Goal: Task Accomplishment & Management: Manage account settings

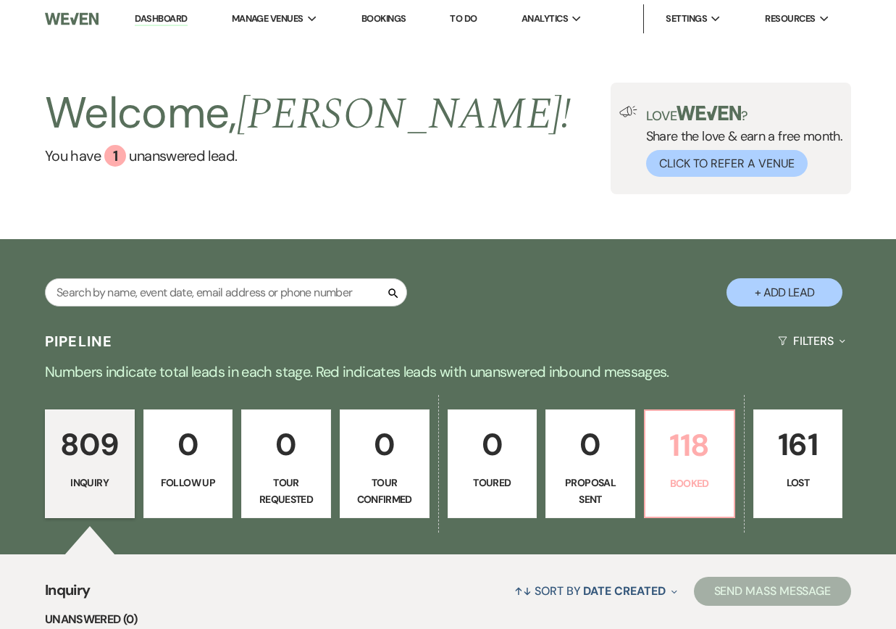
click at [654, 438] on p "118" at bounding box center [689, 445] width 71 height 49
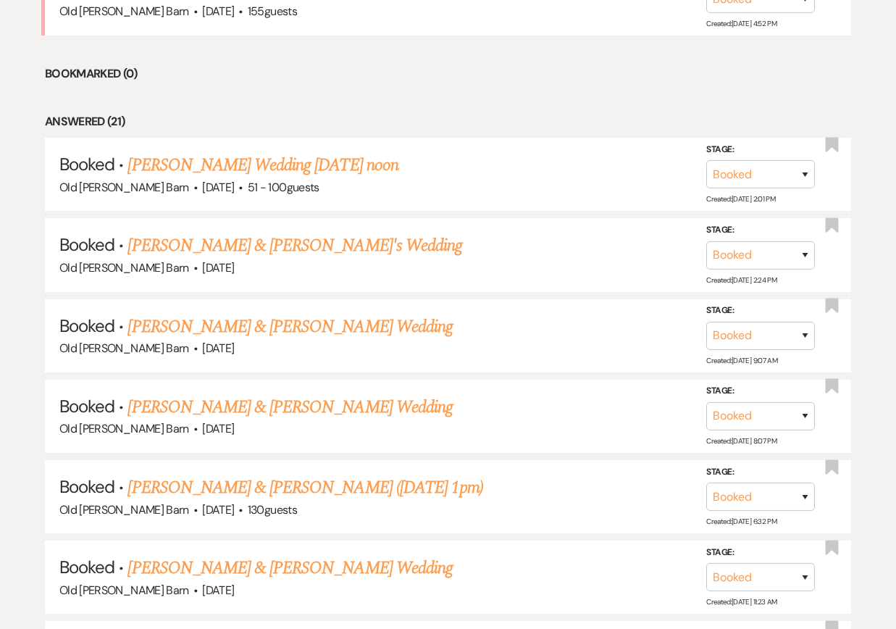
scroll to position [677, 0]
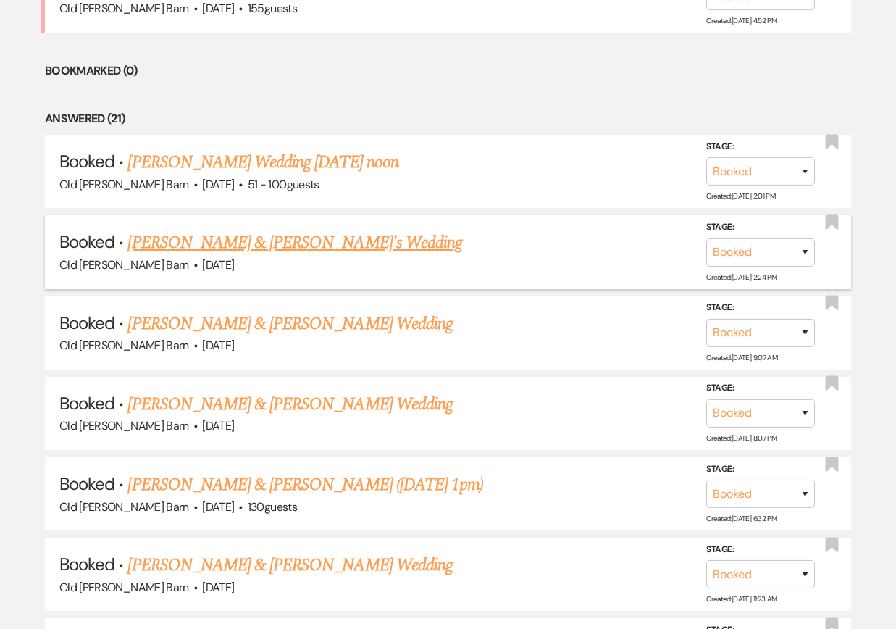
click at [306, 244] on link "[PERSON_NAME] & [PERSON_NAME]'s Wedding" at bounding box center [295, 243] width 335 height 26
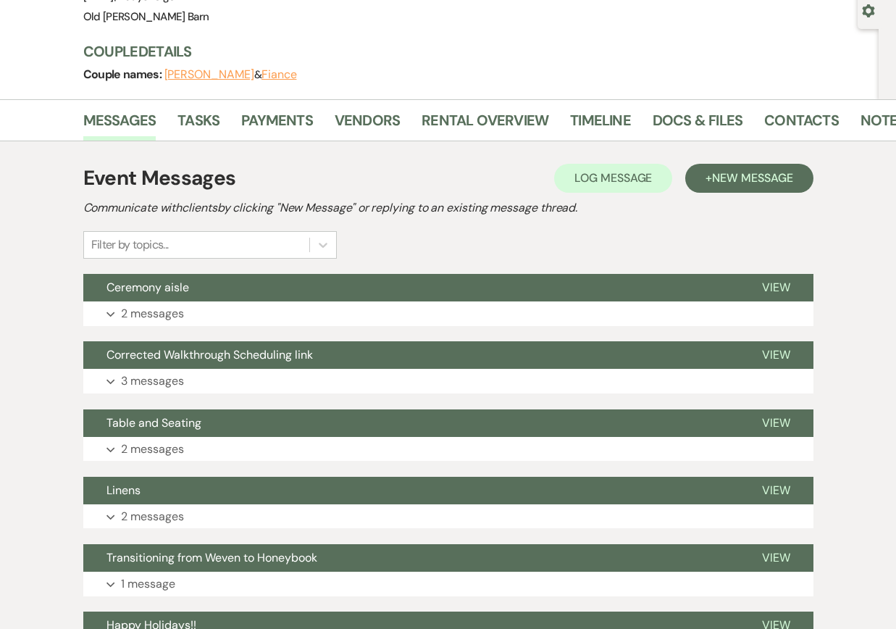
scroll to position [141, 0]
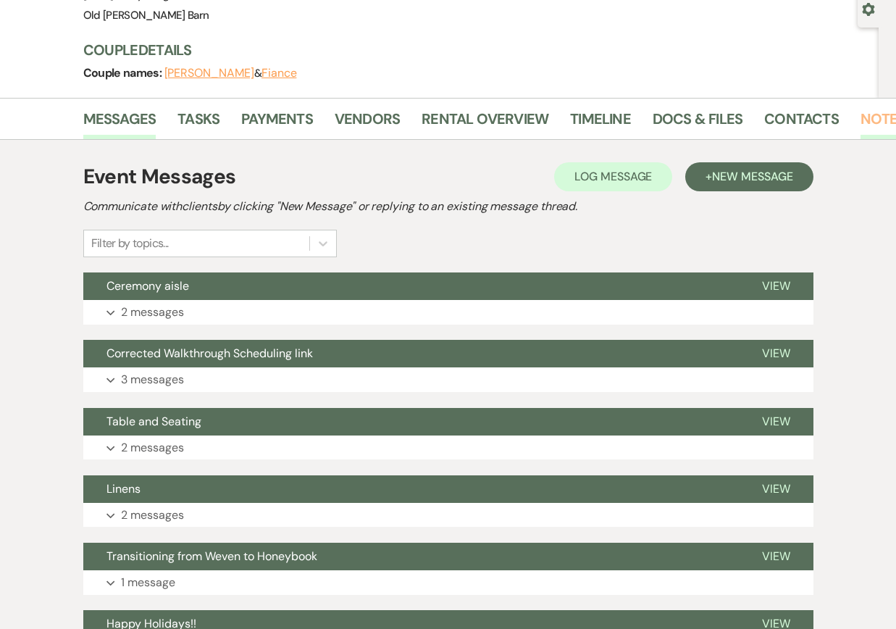
click at [867, 125] on link "Notes" at bounding box center [884, 123] width 46 height 32
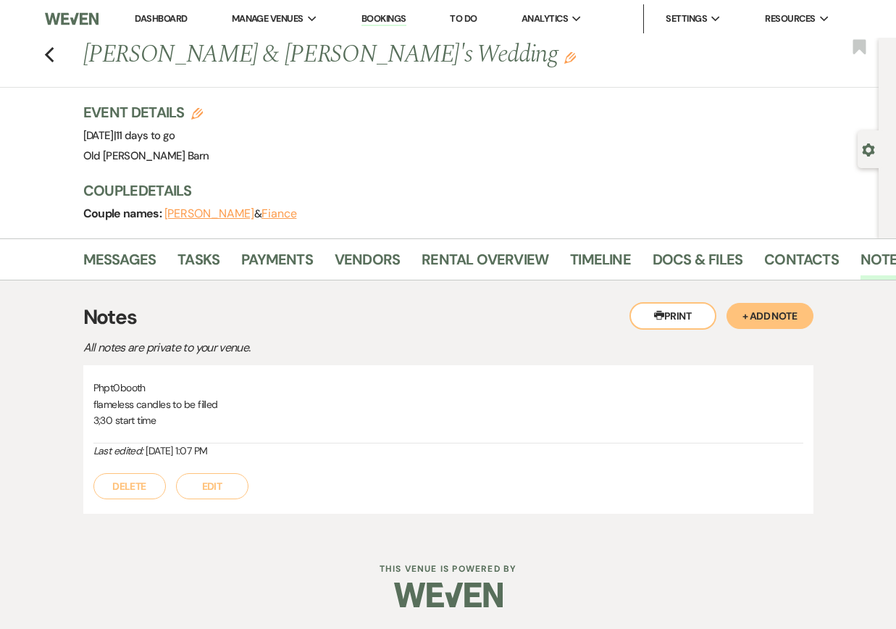
click at [206, 488] on button "Edit" at bounding box center [212, 486] width 72 height 26
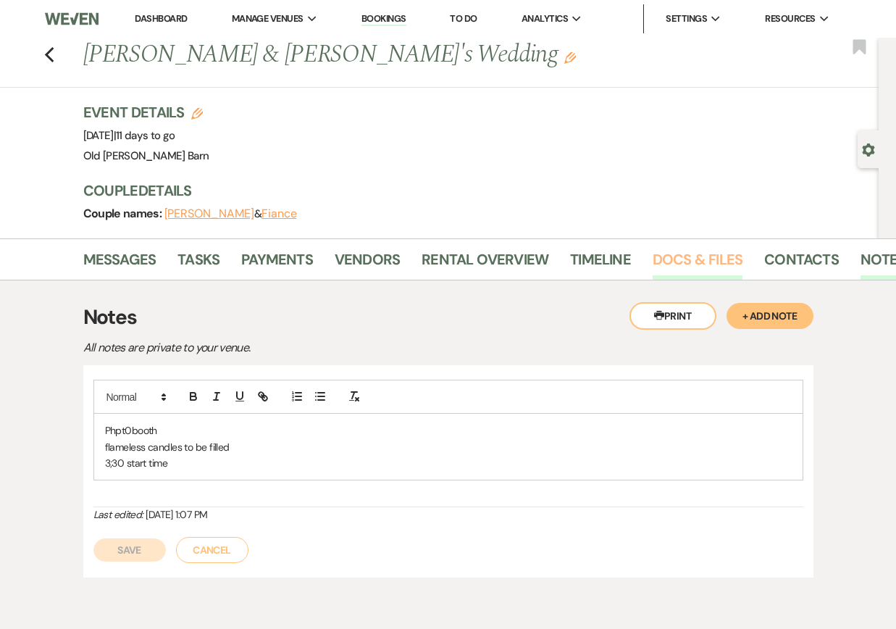
click at [690, 256] on link "Docs & Files" at bounding box center [698, 264] width 90 height 32
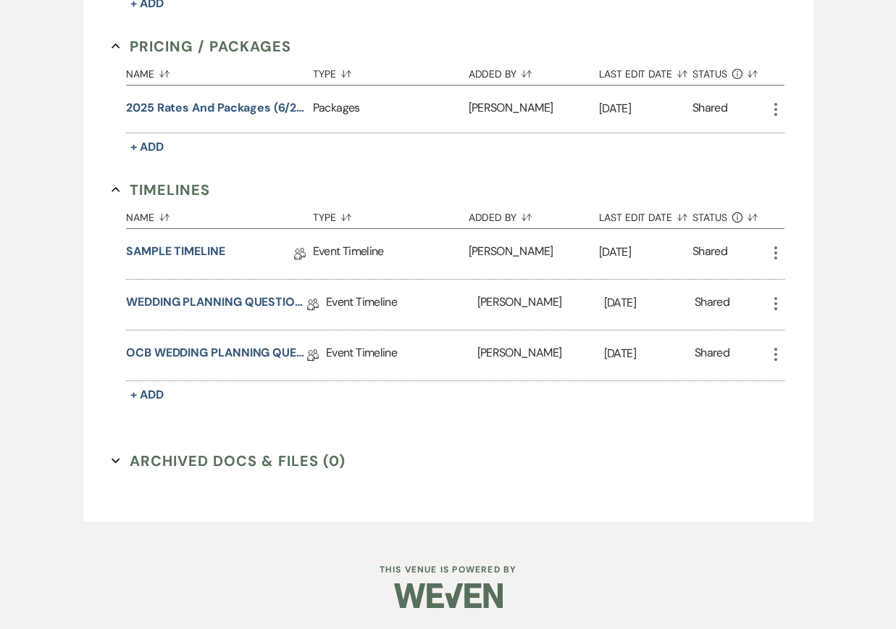
scroll to position [1009, 0]
click at [241, 358] on link "OCB WEDDING PLANNING QUESTIONNAIRE" at bounding box center [216, 356] width 181 height 22
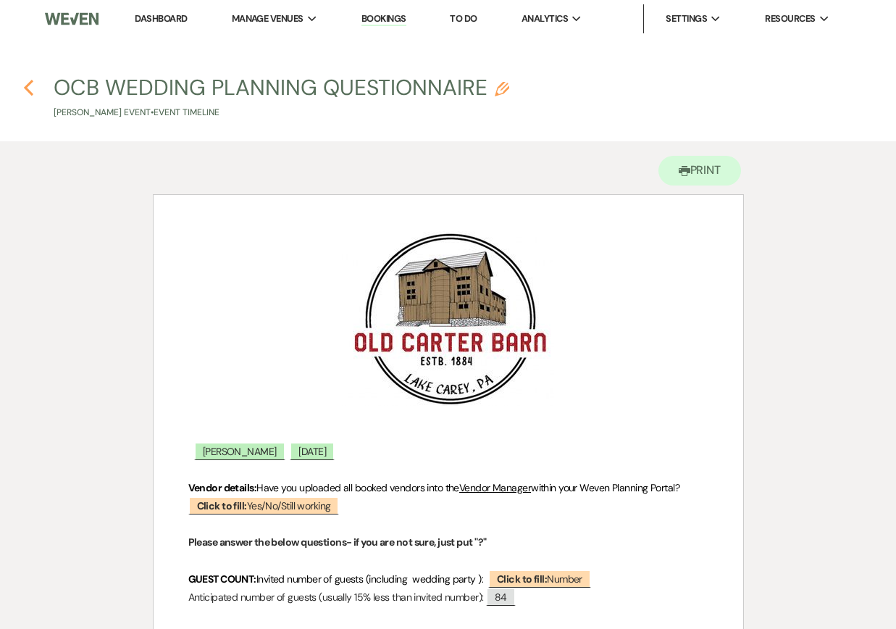
click at [31, 90] on icon "Previous" at bounding box center [28, 87] width 11 height 17
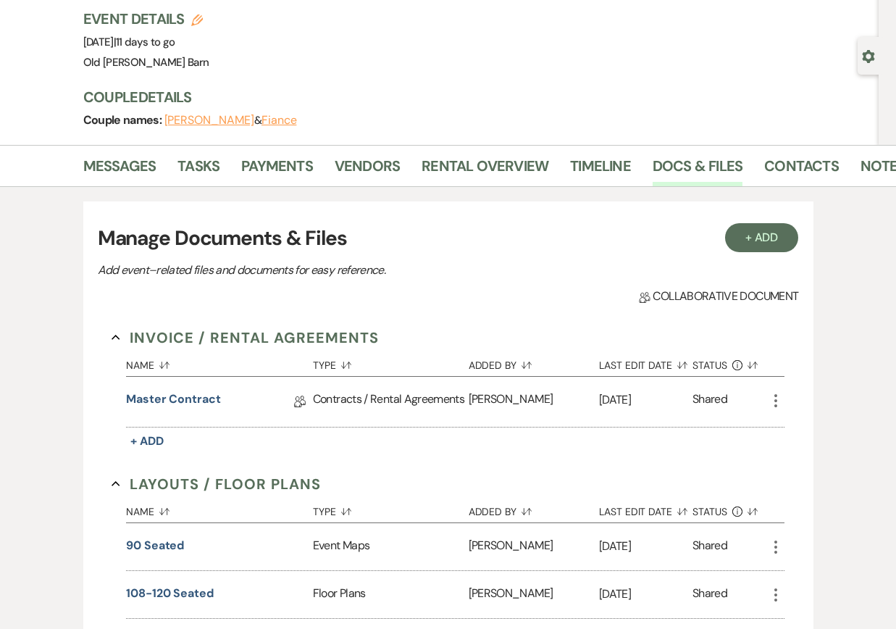
scroll to position [98, 0]
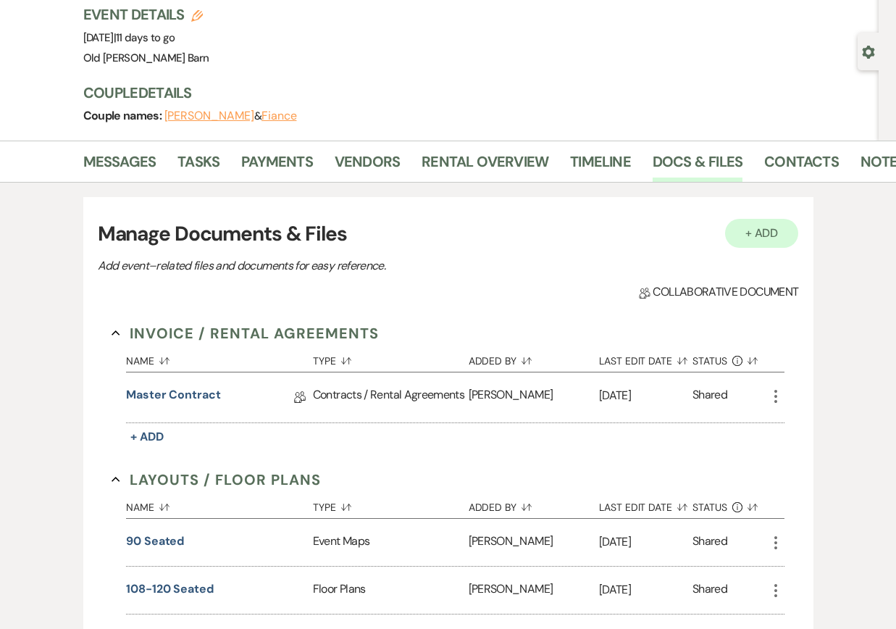
click at [774, 232] on button "+ Add" at bounding box center [762, 233] width 74 height 29
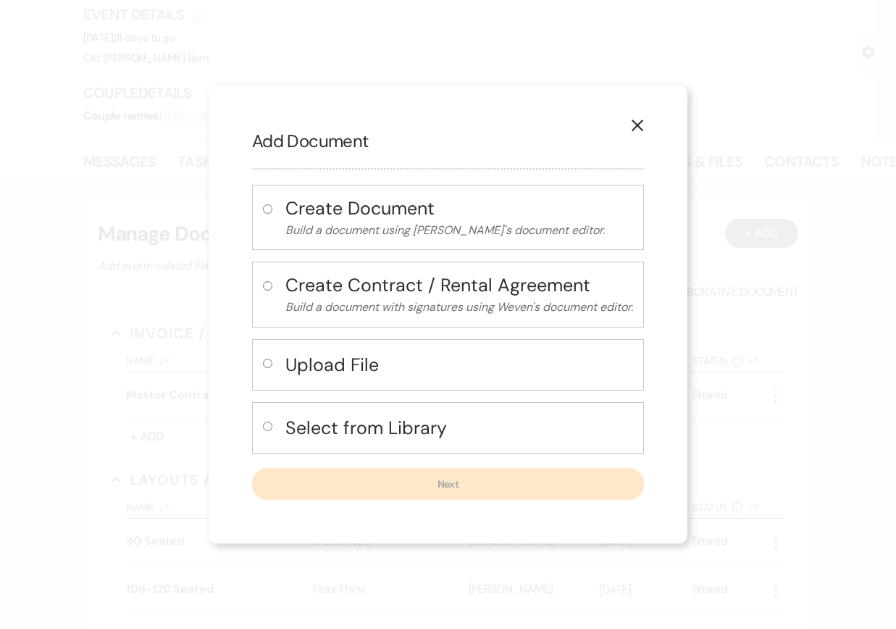
click at [320, 367] on h4 "Upload File" at bounding box center [459, 364] width 348 height 25
radio input "true"
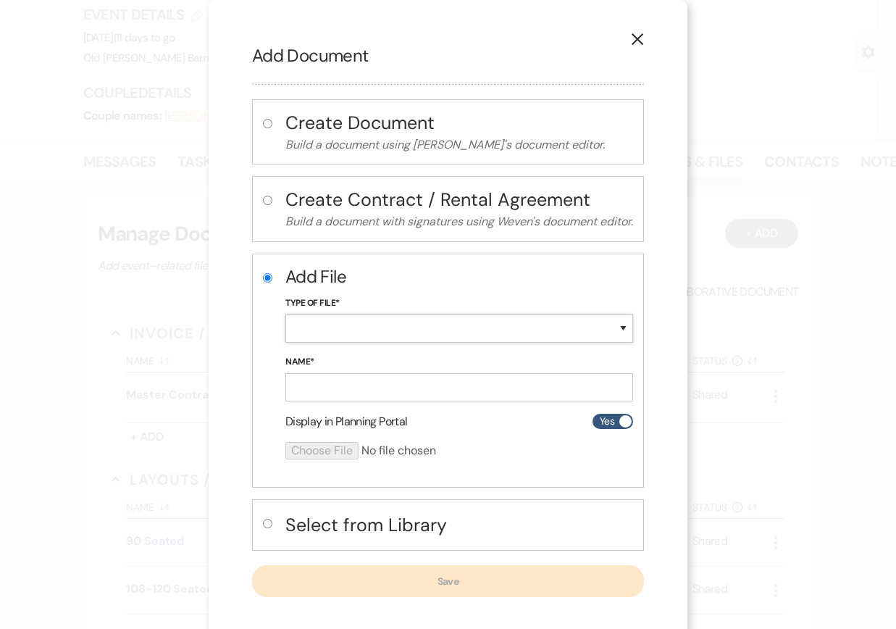
select select "24"
click at [320, 384] on input "Name*" at bounding box center [459, 387] width 348 height 28
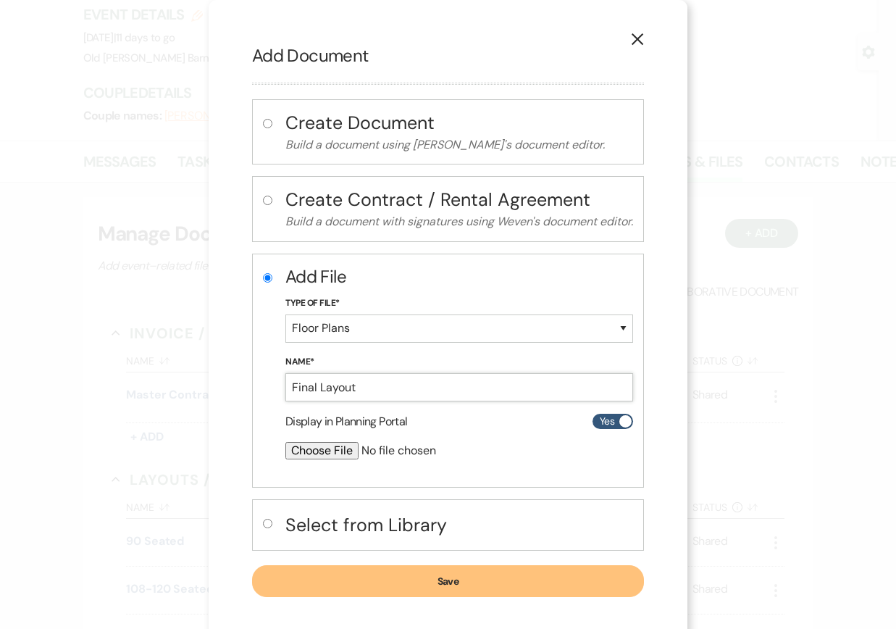
type input "Final Layout"
click at [326, 448] on input "file" at bounding box center [420, 450] width 271 height 17
type input "C:\fakepath\[DATE] Final Layout.pdf"
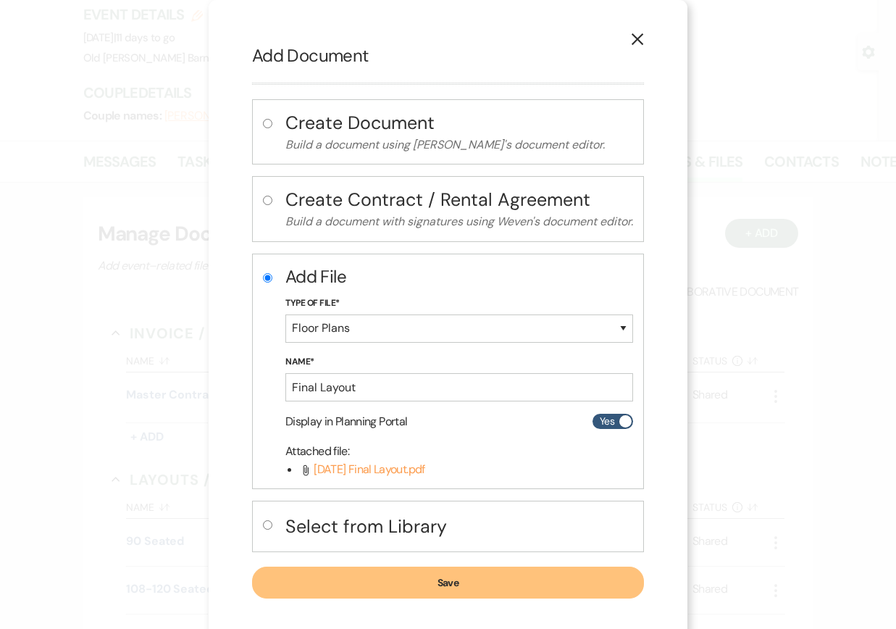
click at [465, 574] on button "Save" at bounding box center [448, 583] width 392 height 32
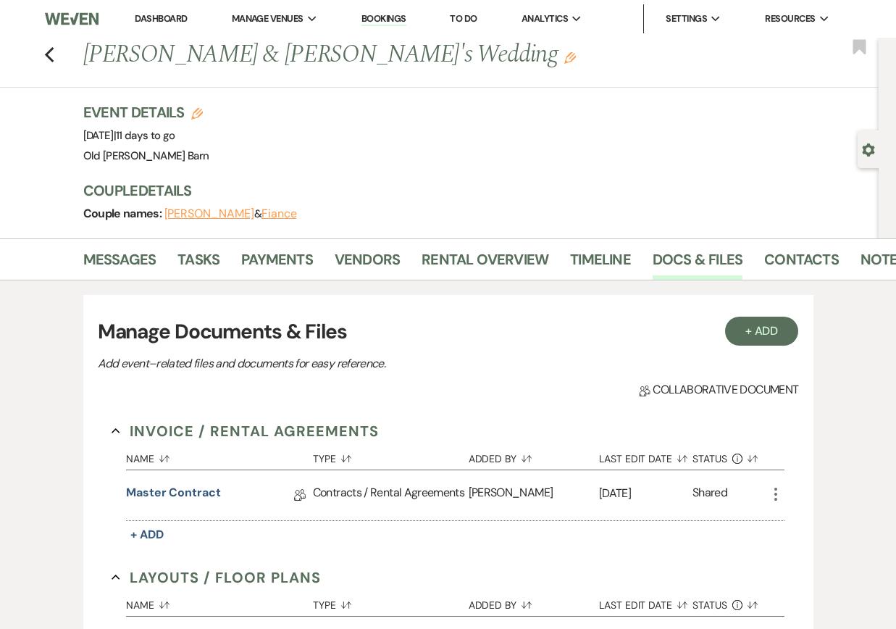
scroll to position [0, 0]
click at [47, 59] on icon "Previous" at bounding box center [49, 54] width 11 height 17
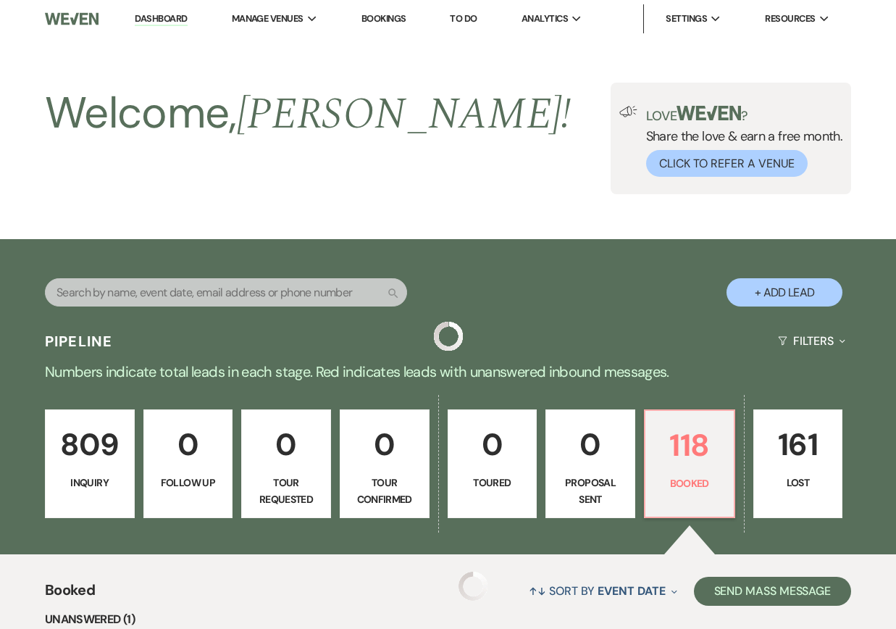
scroll to position [677, 0]
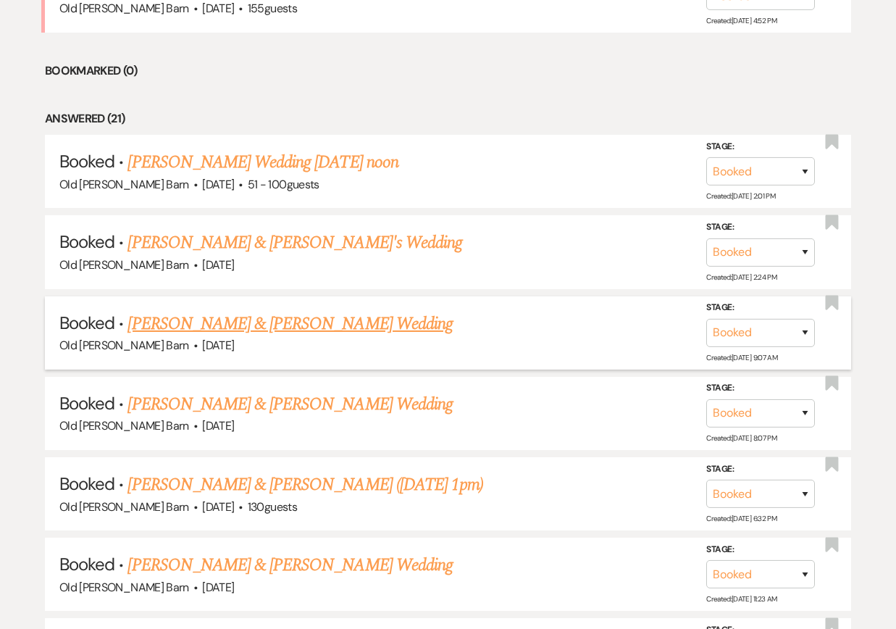
click at [201, 319] on link "[PERSON_NAME] & [PERSON_NAME] Wedding" at bounding box center [290, 324] width 325 height 26
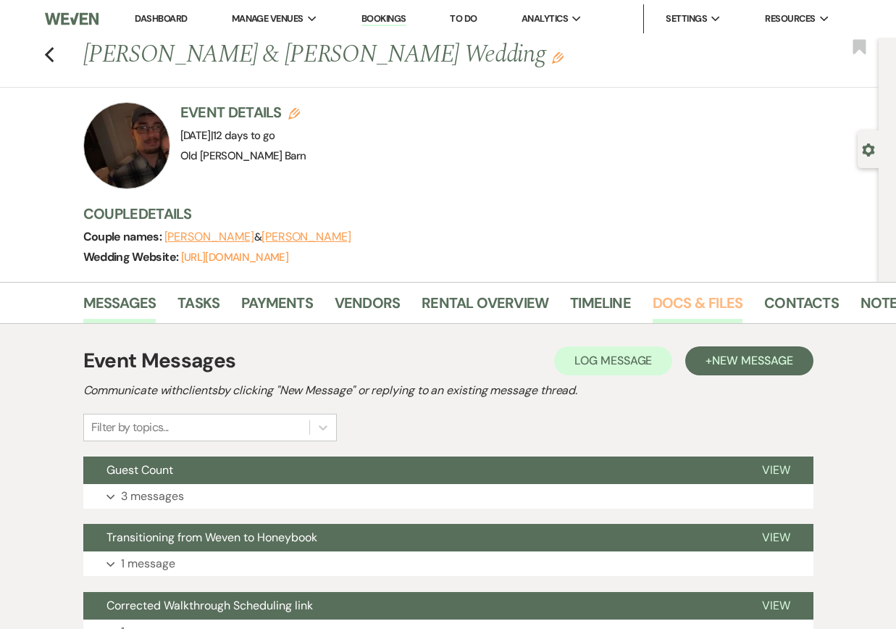
click at [669, 306] on link "Docs & Files" at bounding box center [698, 307] width 90 height 32
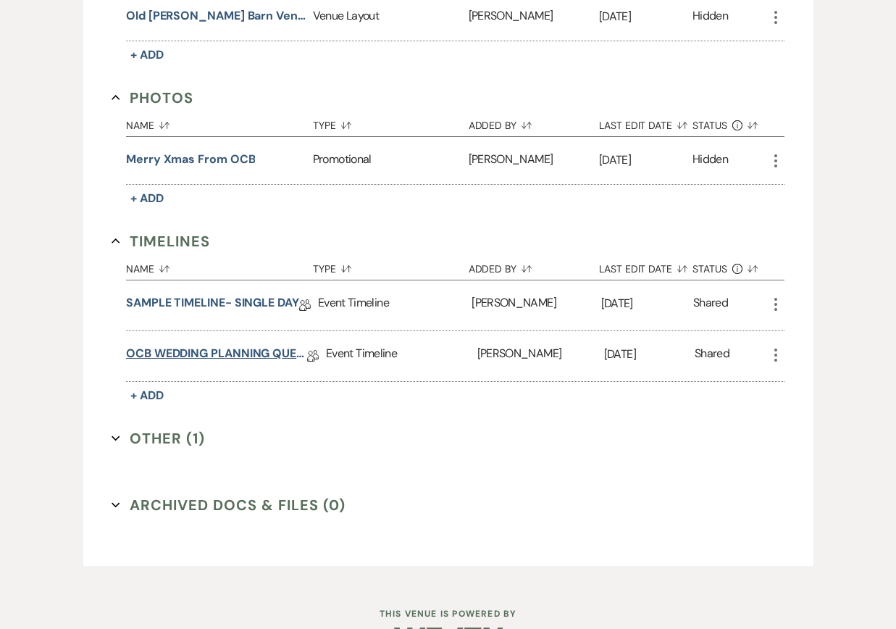
scroll to position [977, 0]
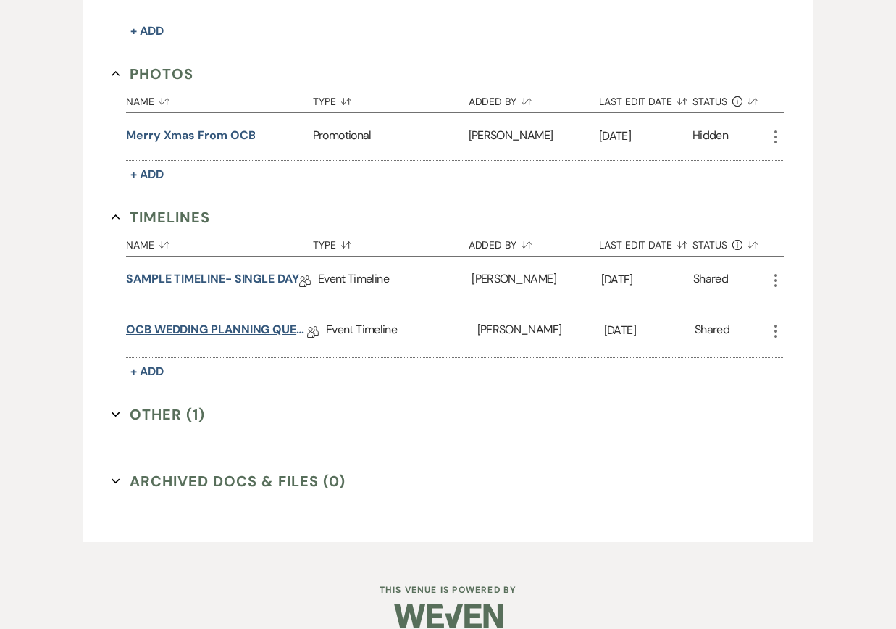
click at [256, 328] on link "OCB WEDDING PLANNING QUESTIONNAIRE" at bounding box center [216, 332] width 181 height 22
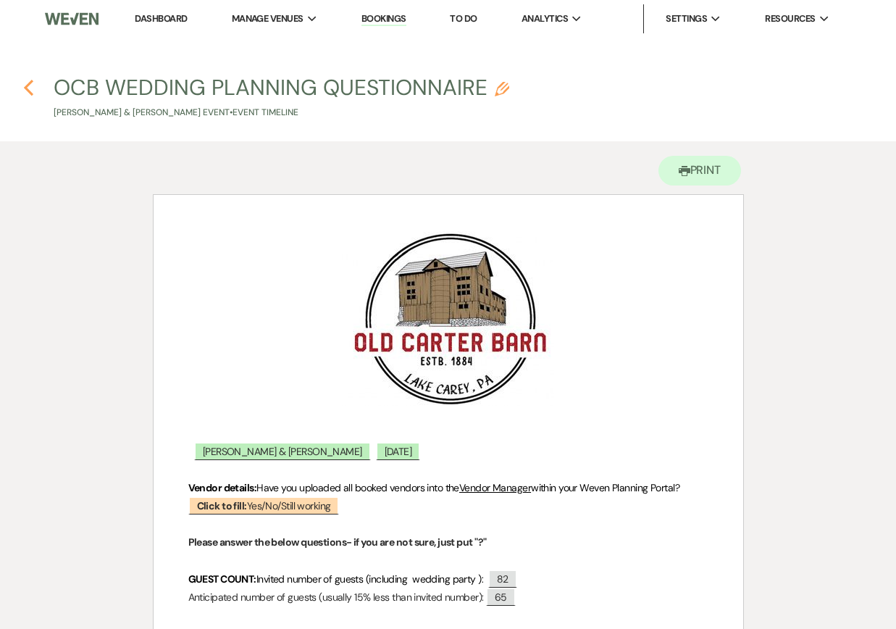
click at [28, 86] on use "button" at bounding box center [28, 88] width 9 height 16
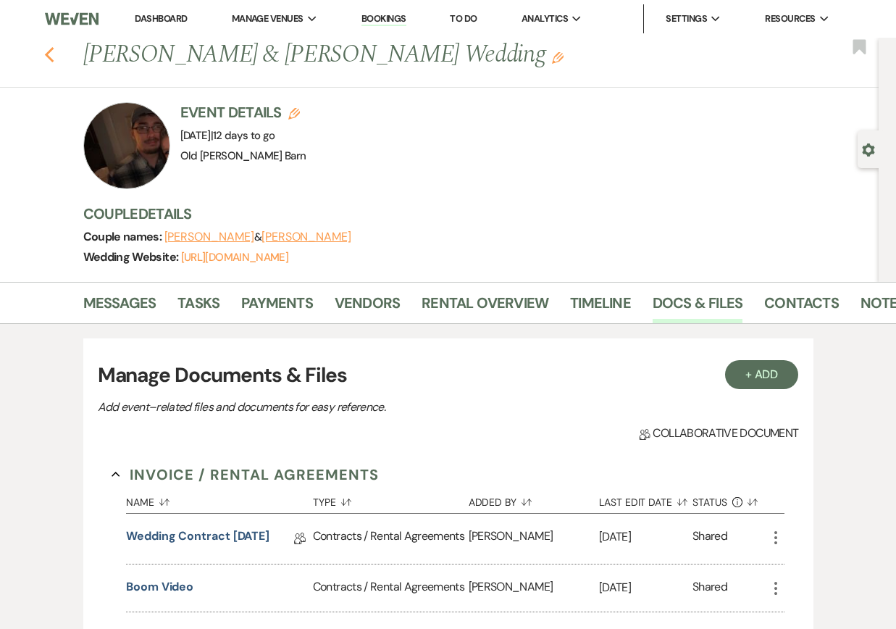
click at [49, 54] on icon "Previous" at bounding box center [49, 54] width 11 height 17
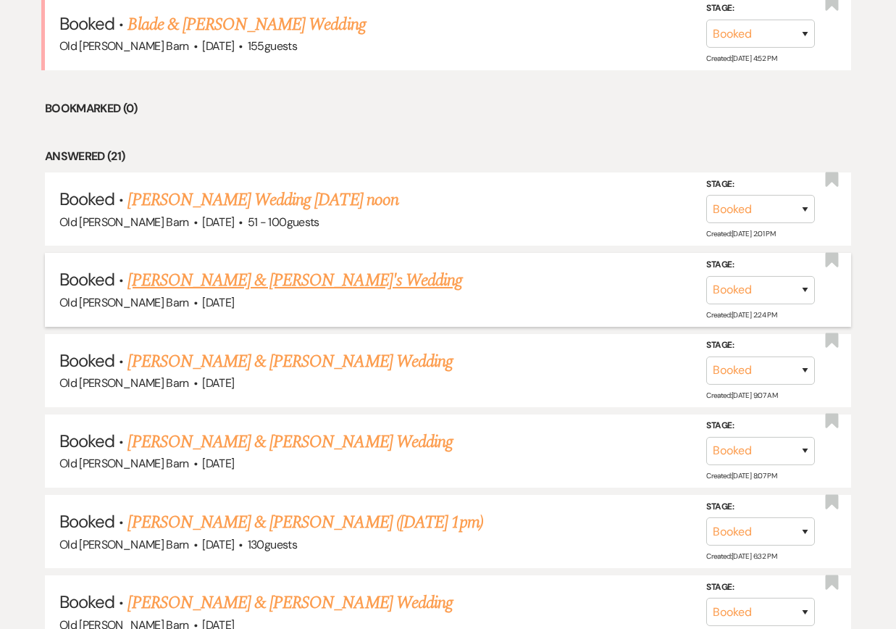
scroll to position [656, 0]
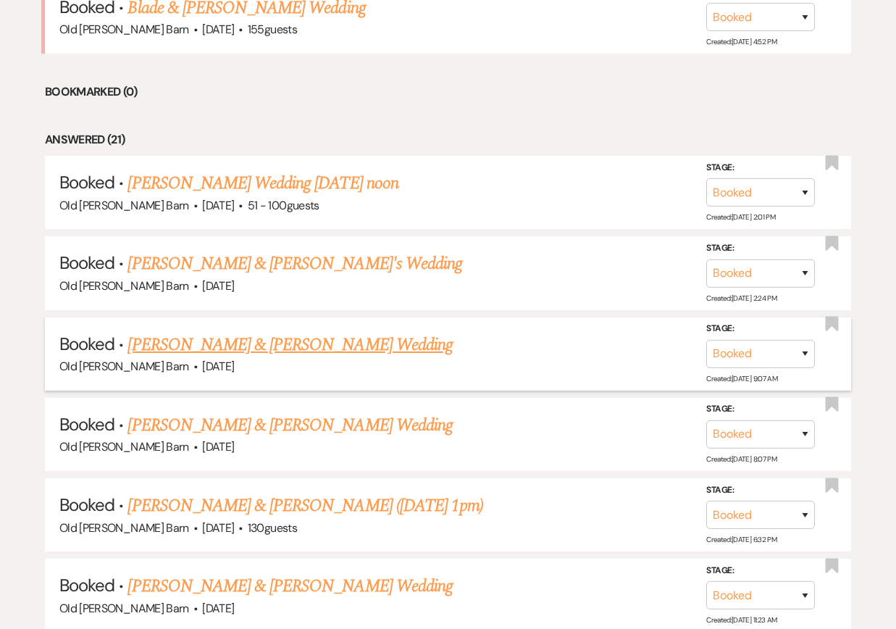
click at [198, 341] on link "[PERSON_NAME] & [PERSON_NAME] Wedding" at bounding box center [290, 345] width 325 height 26
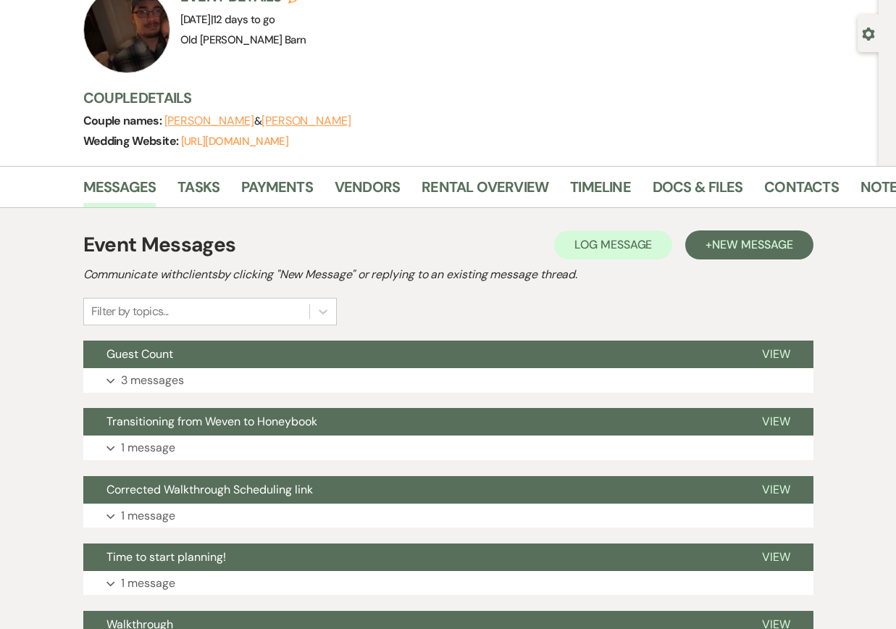
scroll to position [111, 0]
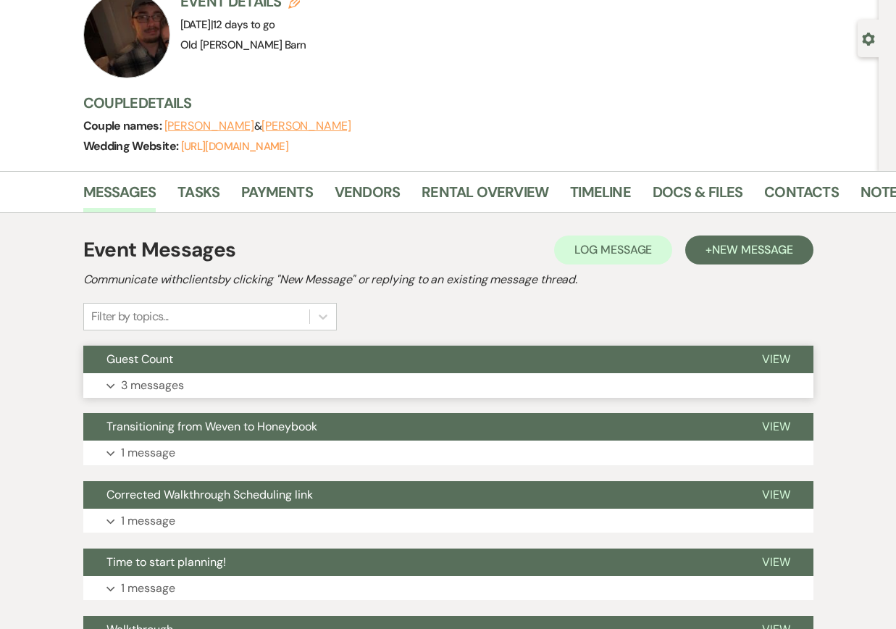
click at [151, 364] on span "Guest Count" at bounding box center [140, 358] width 67 height 15
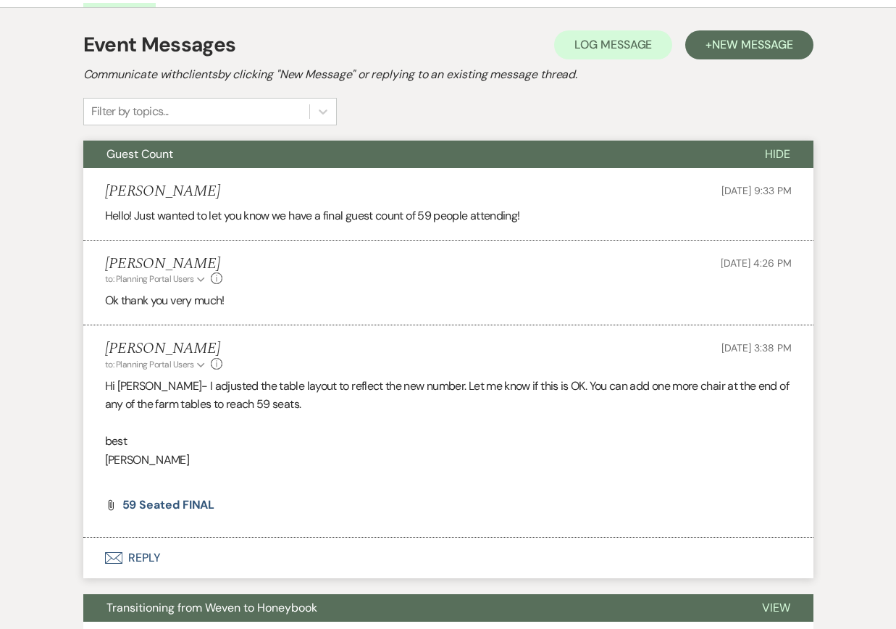
scroll to position [363, 0]
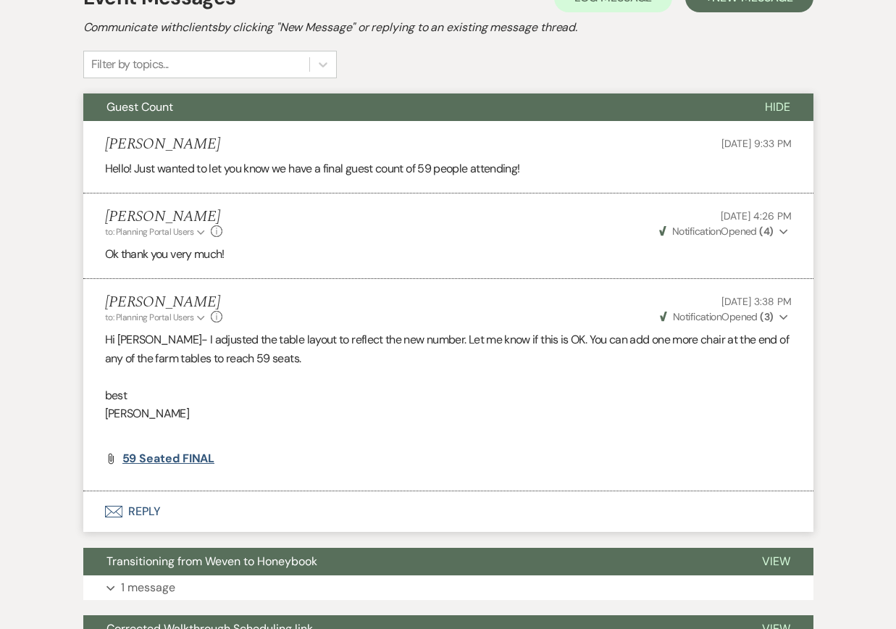
click at [181, 455] on span "59 seated FINAL" at bounding box center [168, 458] width 93 height 15
click at [146, 506] on button "Envelope Reply" at bounding box center [448, 511] width 730 height 41
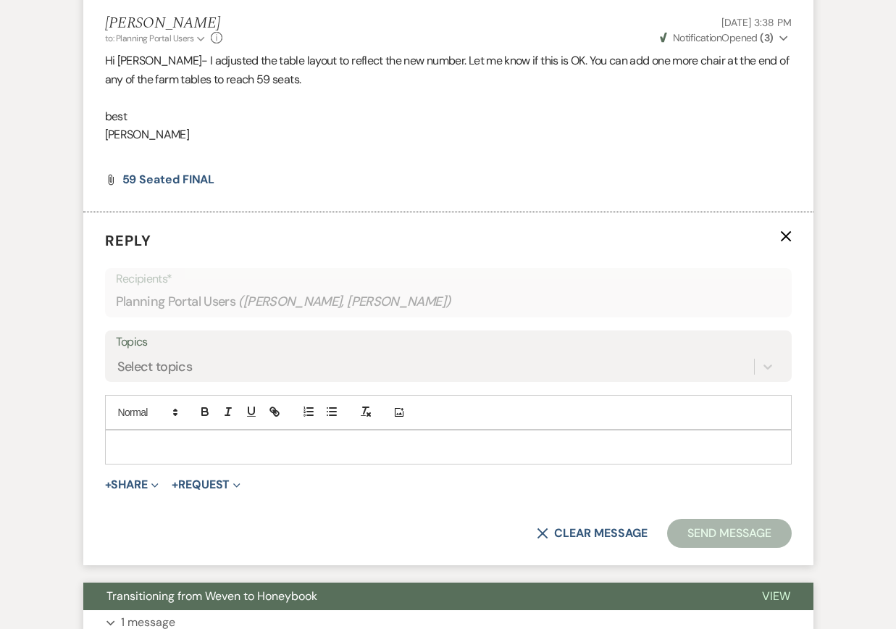
scroll to position [638, 0]
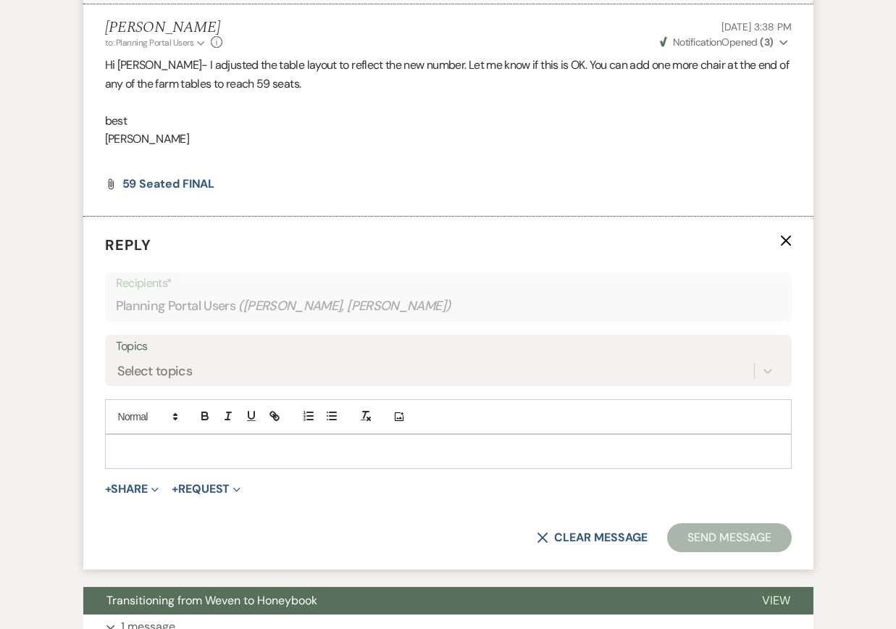
click at [785, 239] on icon "X" at bounding box center [786, 241] width 12 height 12
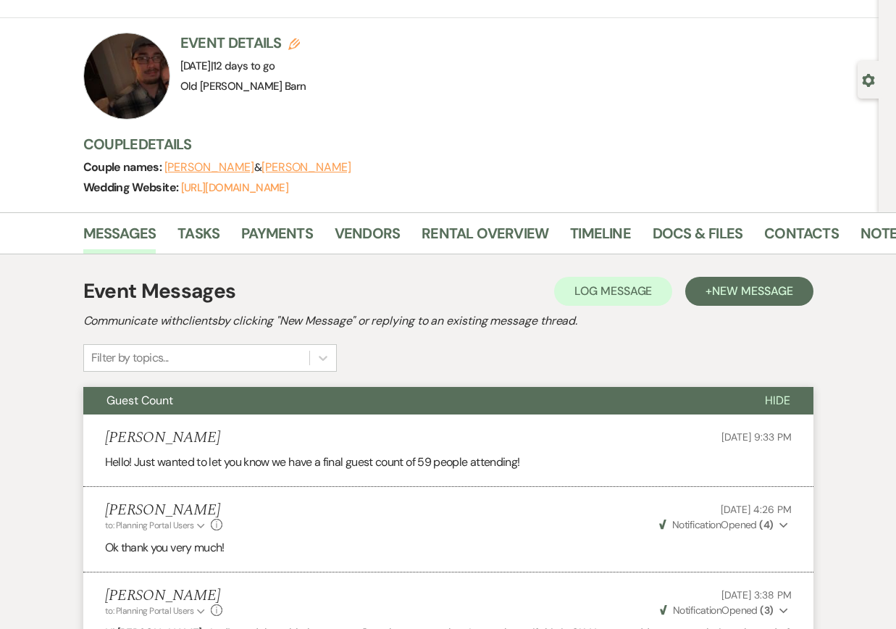
scroll to position [63, 0]
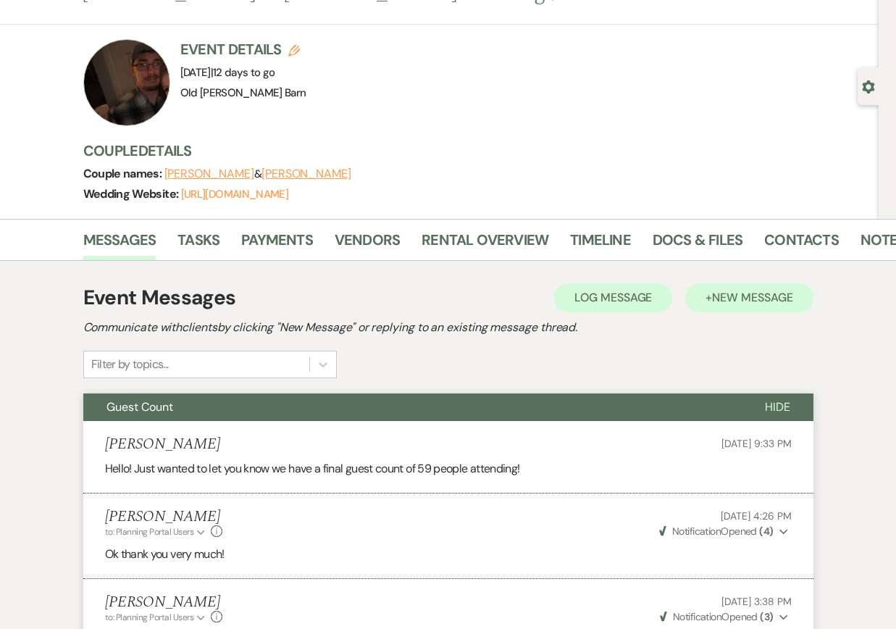
click at [733, 299] on span "New Message" at bounding box center [752, 297] width 80 height 15
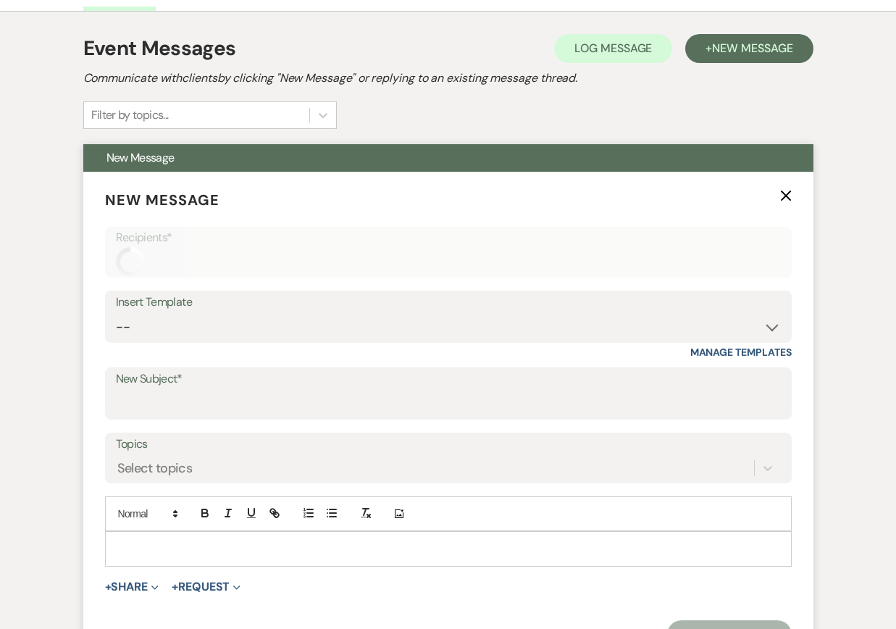
scroll to position [332, 0]
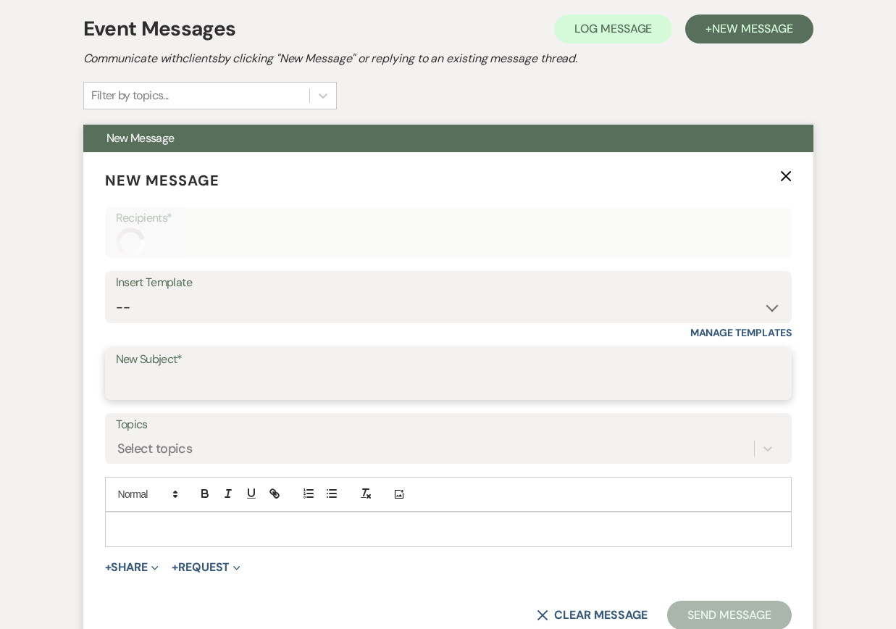
click at [203, 377] on input "New Subject*" at bounding box center [448, 384] width 665 height 28
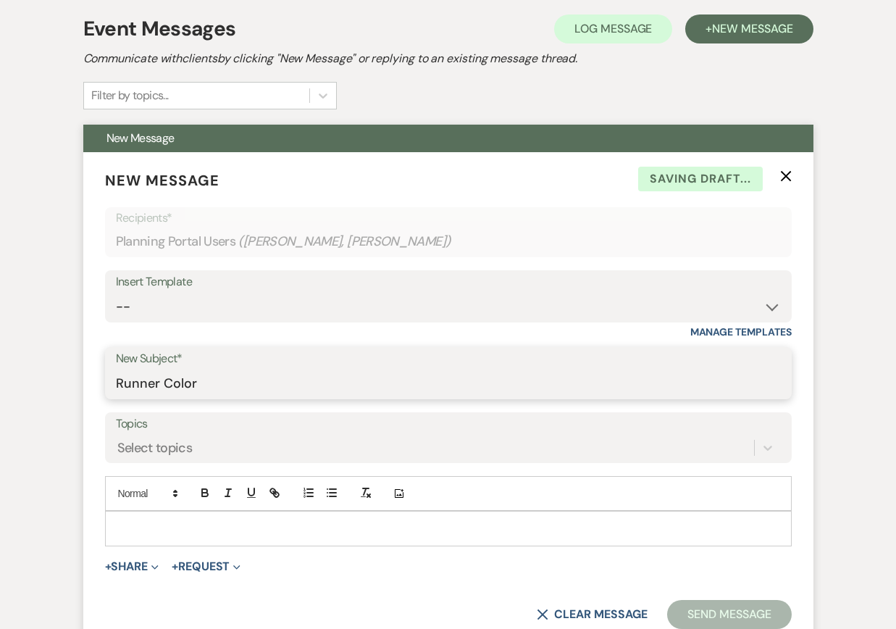
type input "Runner Color"
click at [157, 531] on p at bounding box center [449, 528] width 664 height 16
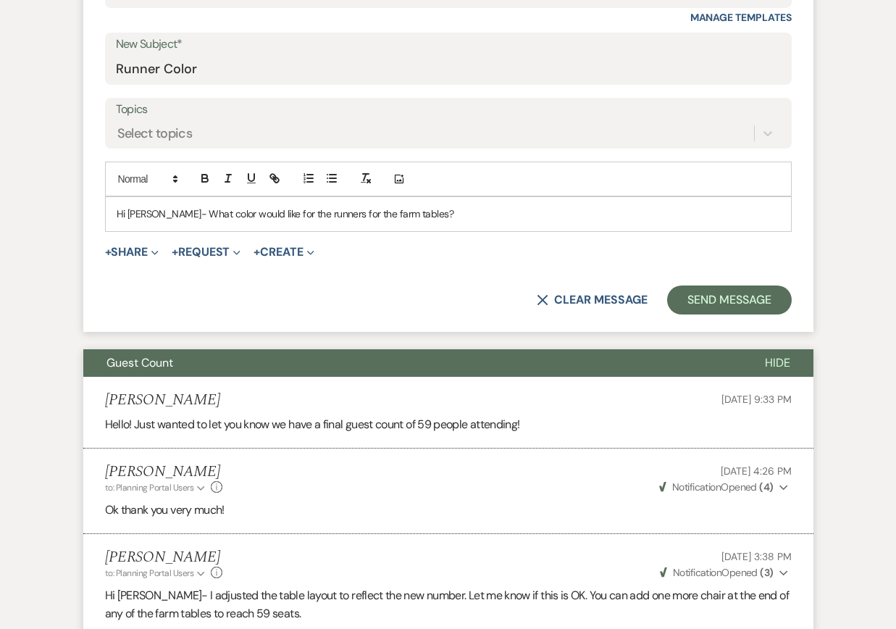
scroll to position [651, 0]
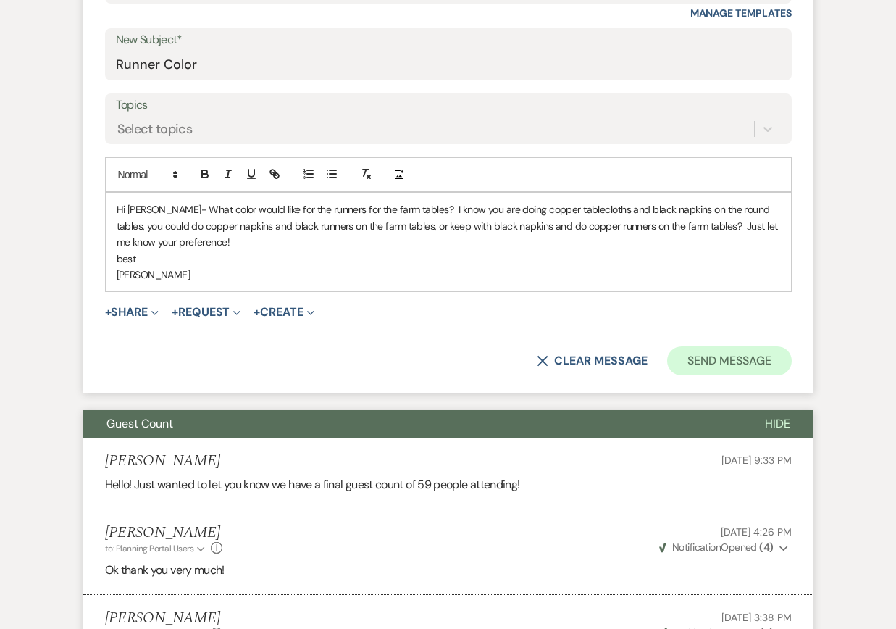
click at [753, 354] on button "Send Message" at bounding box center [729, 360] width 124 height 29
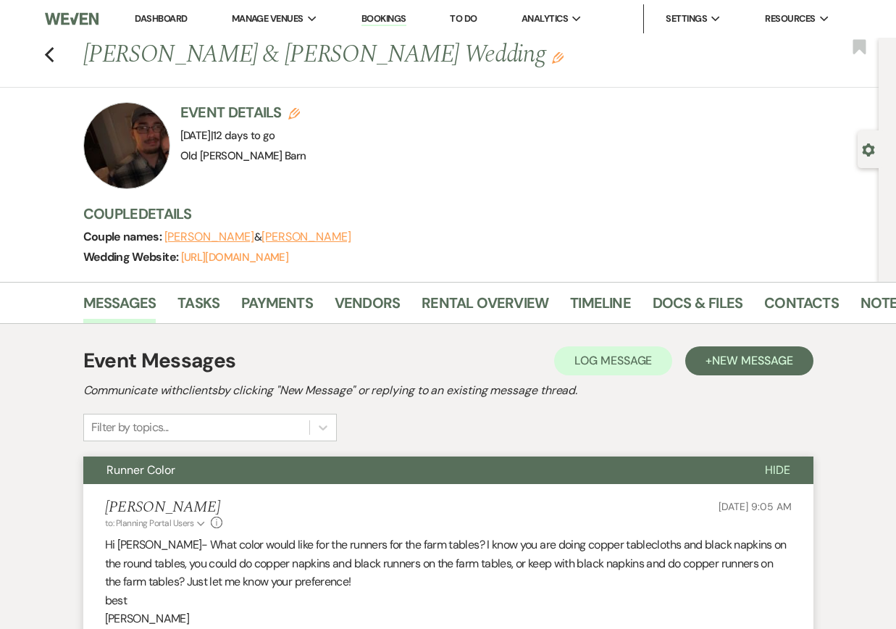
scroll to position [0, 0]
click at [47, 59] on icon "Previous" at bounding box center [49, 54] width 11 height 17
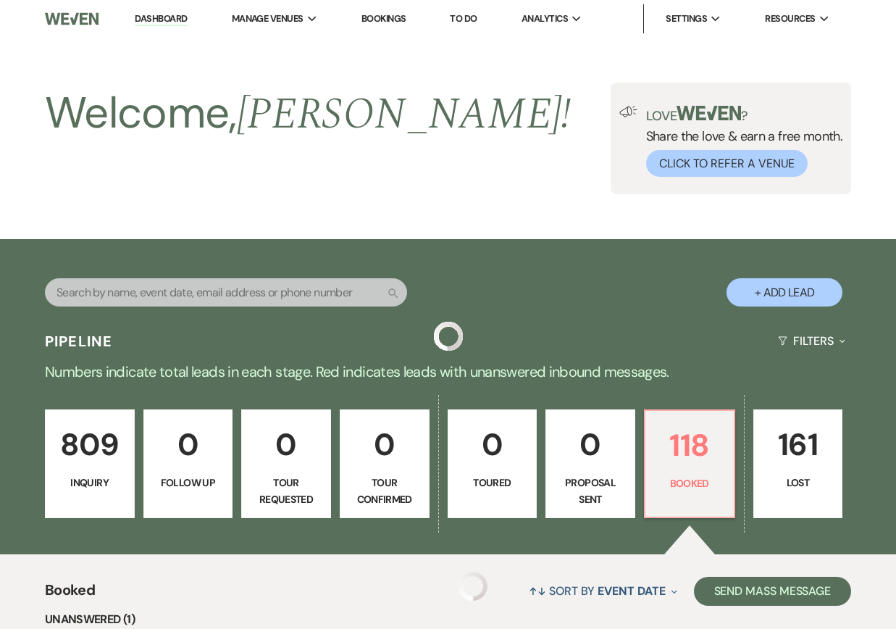
scroll to position [656, 0]
